Goal: Task Accomplishment & Management: Use online tool/utility

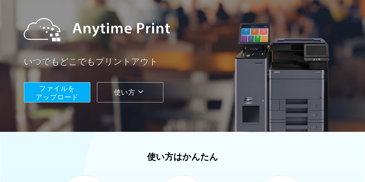
click at [63, 92] on span "ファイルを ​​アップロード" at bounding box center [56, 93] width 43 height 16
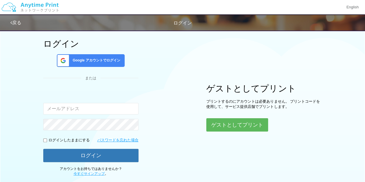
scroll to position [24, 0]
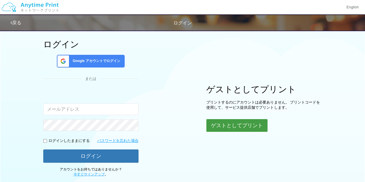
click at [220, 125] on button "ゲストとしてプリント" at bounding box center [236, 125] width 61 height 13
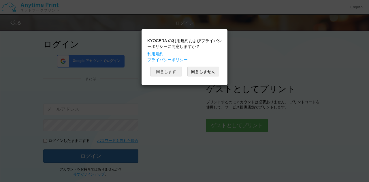
click at [171, 69] on button "同意します" at bounding box center [166, 72] width 32 height 10
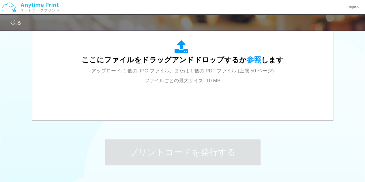
scroll to position [211, 0]
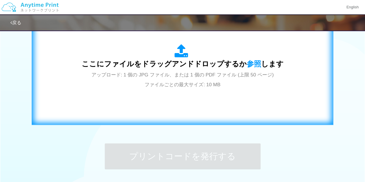
click at [199, 72] on span "アップロード: 1 個の JPG ファイル、または 1 個の PDF ファイル (上限 50 ページ) ファイルごとの最大サイズ: 10 MB" at bounding box center [182, 79] width 182 height 15
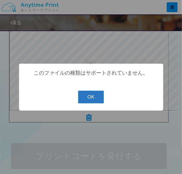
click at [85, 100] on button "OK" at bounding box center [91, 97] width 26 height 13
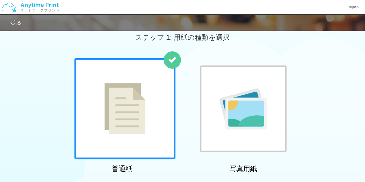
scroll to position [0, 0]
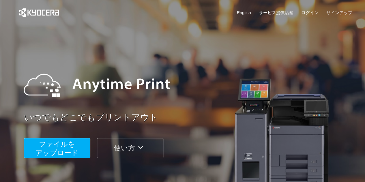
click at [61, 153] on span "ファイルを ​​アップロード" at bounding box center [56, 148] width 43 height 16
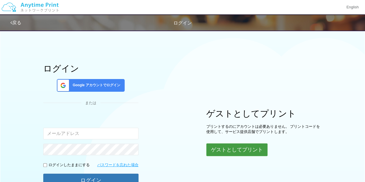
click at [217, 146] on button "ゲストとしてプリント" at bounding box center [236, 149] width 61 height 13
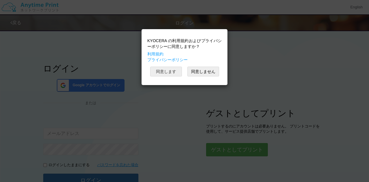
click at [170, 71] on button "同意します" at bounding box center [166, 72] width 32 height 10
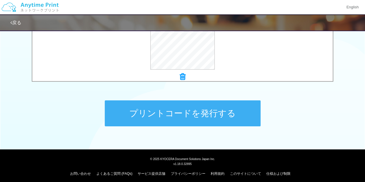
scroll to position [257, 0]
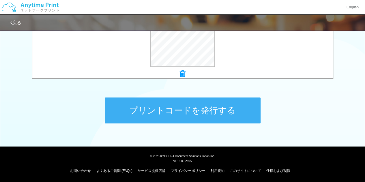
click at [195, 107] on button "プリントコードを発行する" at bounding box center [183, 111] width 156 height 26
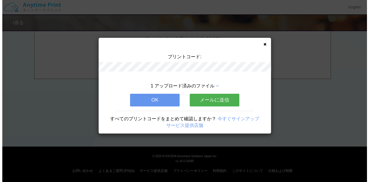
scroll to position [0, 0]
